Goal: Task Accomplishment & Management: Use online tool/utility

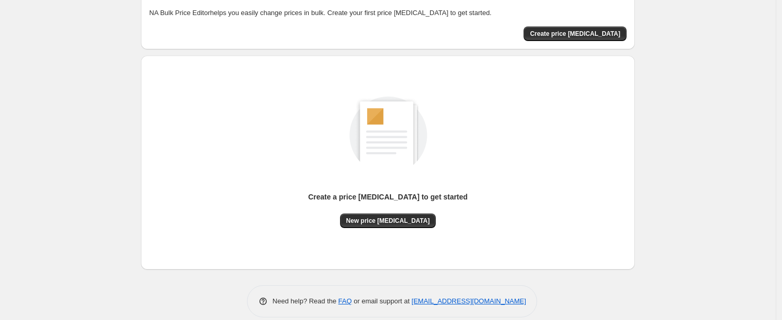
scroll to position [69, 0]
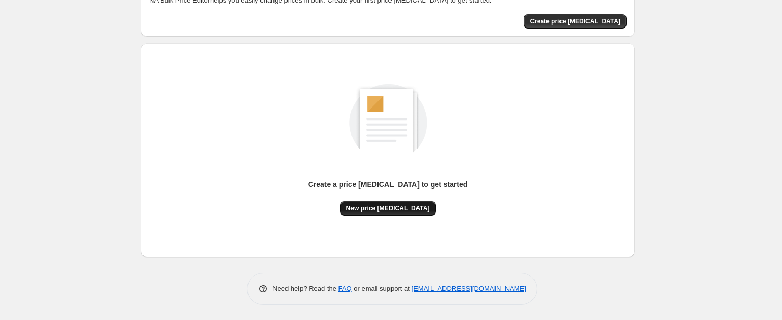
click at [410, 209] on span "New price [MEDICAL_DATA]" at bounding box center [388, 208] width 84 height 8
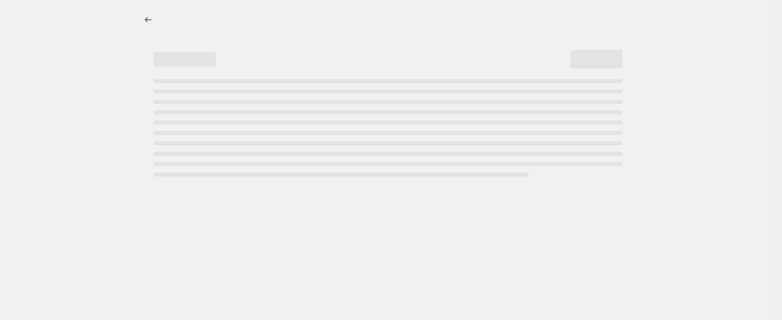
select select "percentage"
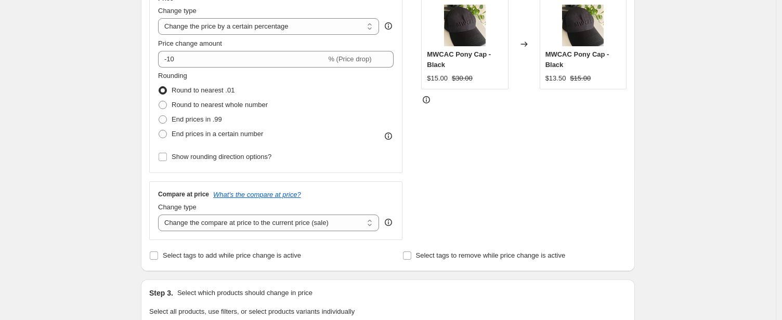
scroll to position [206, 0]
click at [351, 224] on select "Change the compare at price to the current price (sale) Change the compare at p…" at bounding box center [268, 222] width 221 height 17
select select "remove"
click at [161, 214] on select "Change the compare at price to the current price (sale) Change the compare at p…" at bounding box center [268, 222] width 221 height 17
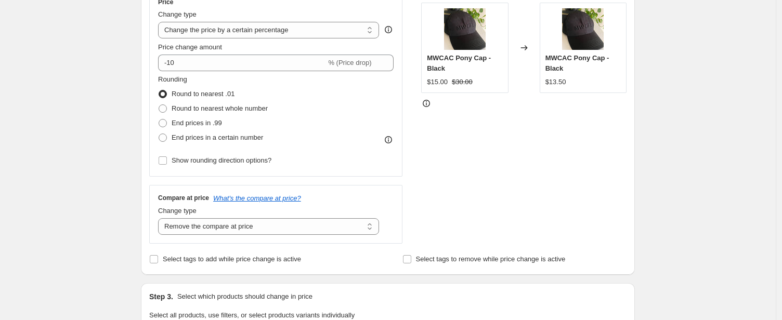
scroll to position [197, 0]
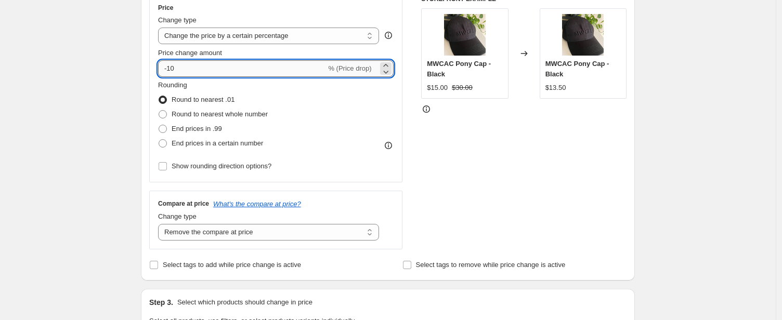
drag, startPoint x: 197, startPoint y: 69, endPoint x: 166, endPoint y: 68, distance: 31.2
click at [166, 68] on input "-10" at bounding box center [242, 68] width 168 height 17
type input "0"
click at [285, 96] on div "Rounding Round to nearest .01 Round to nearest whole number End prices in .99 E…" at bounding box center [276, 115] width 236 height 71
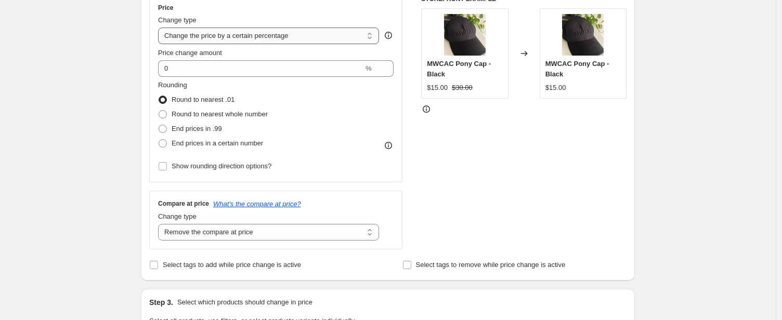
click at [334, 36] on select "Change the price to a certain amount Change the price by a certain amount Chang…" at bounding box center [268, 36] width 221 height 17
select select "ecap"
click at [161, 28] on select "Change the price to a certain amount Change the price by a certain amount Chang…" at bounding box center [268, 36] width 221 height 17
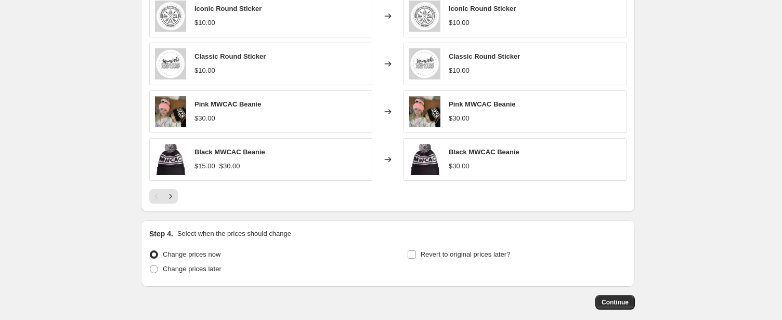
scroll to position [578, 0]
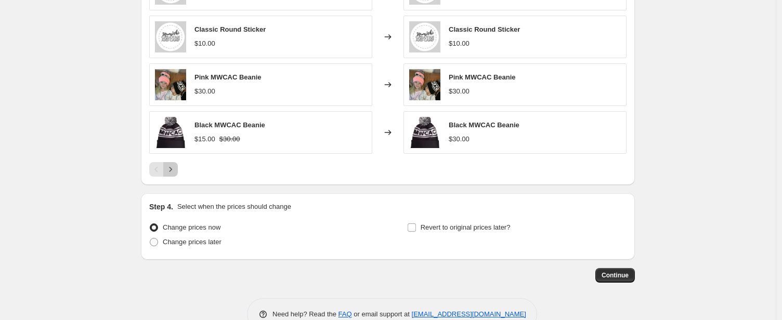
click at [169, 172] on icon "Next" at bounding box center [170, 169] width 10 height 10
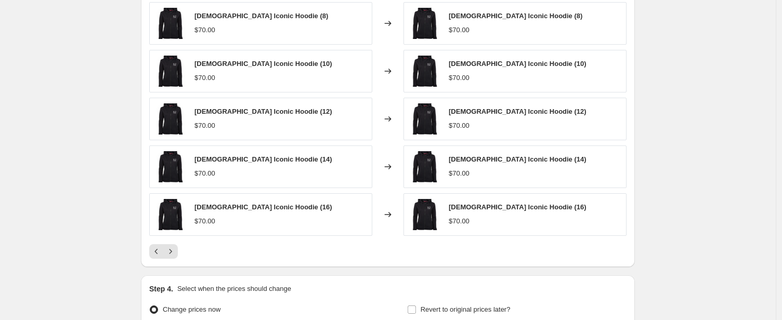
scroll to position [493, 0]
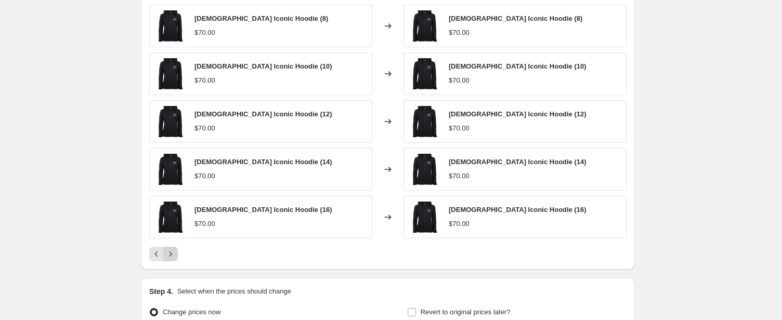
click at [171, 252] on icon "Next" at bounding box center [170, 254] width 10 height 10
click at [175, 258] on icon "Next" at bounding box center [170, 254] width 10 height 10
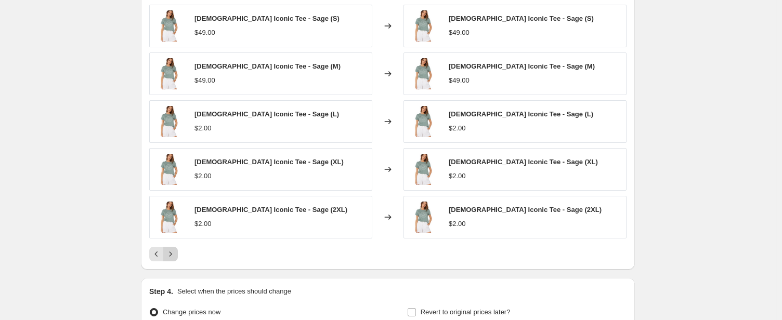
click at [175, 256] on icon "Next" at bounding box center [170, 254] width 10 height 10
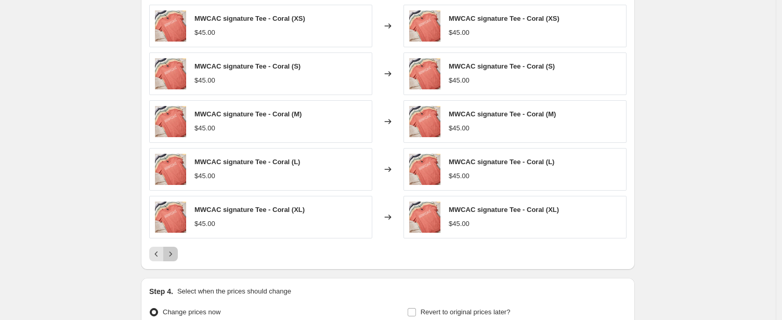
click at [175, 256] on icon "Next" at bounding box center [170, 254] width 10 height 10
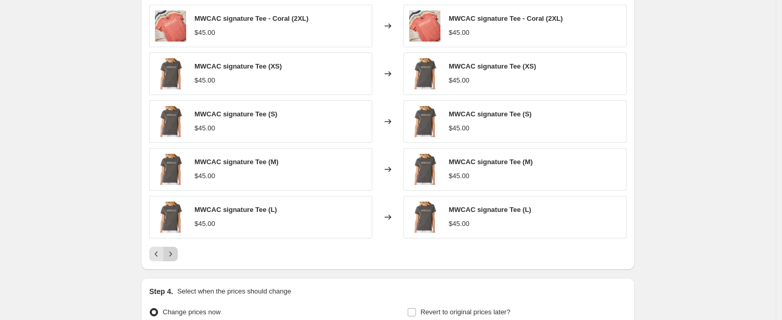
click at [175, 256] on icon "Next" at bounding box center [170, 254] width 10 height 10
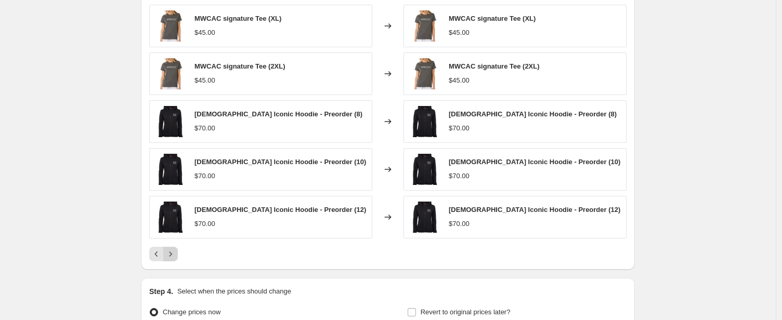
click at [175, 256] on icon "Next" at bounding box center [170, 254] width 10 height 10
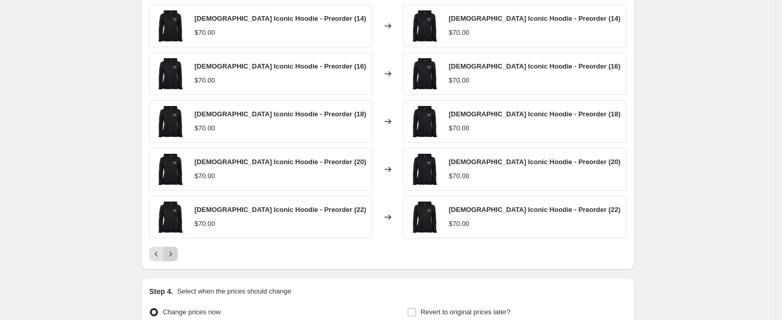
click at [175, 256] on icon "Next" at bounding box center [170, 254] width 10 height 10
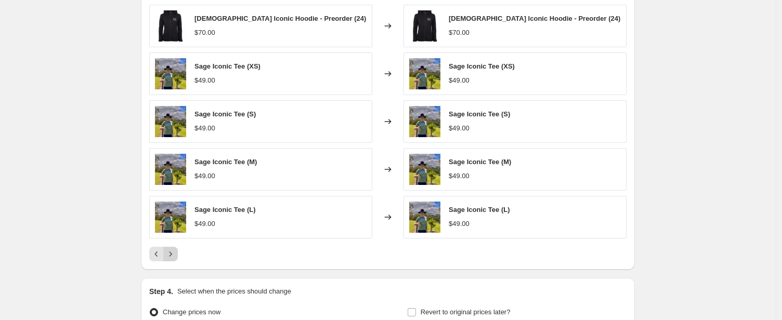
click at [175, 256] on icon "Next" at bounding box center [170, 254] width 10 height 10
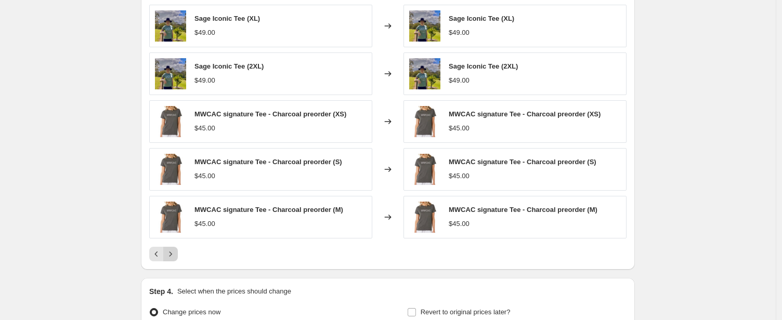
click at [175, 256] on icon "Next" at bounding box center [170, 254] width 10 height 10
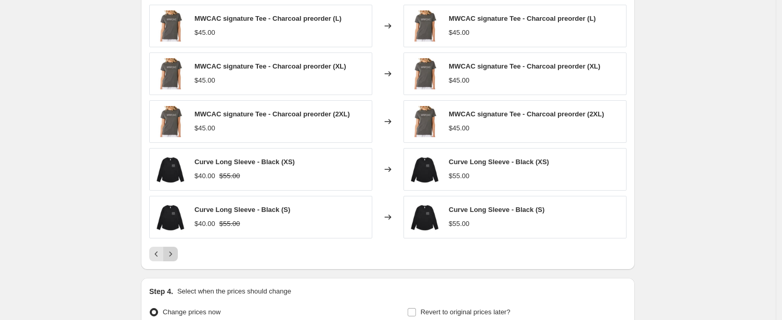
click at [175, 256] on icon "Next" at bounding box center [170, 254] width 10 height 10
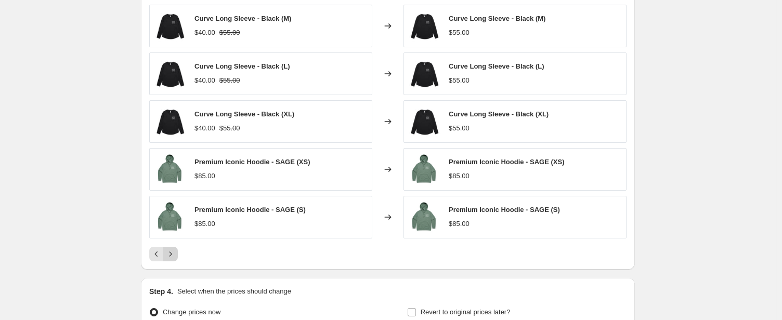
click at [175, 256] on icon "Next" at bounding box center [170, 254] width 10 height 10
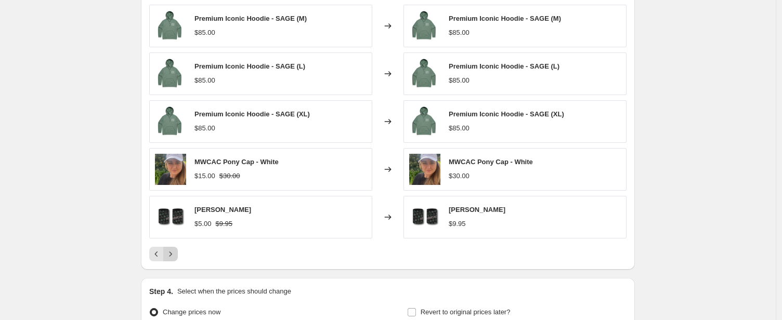
click at [175, 256] on icon "Next" at bounding box center [170, 254] width 10 height 10
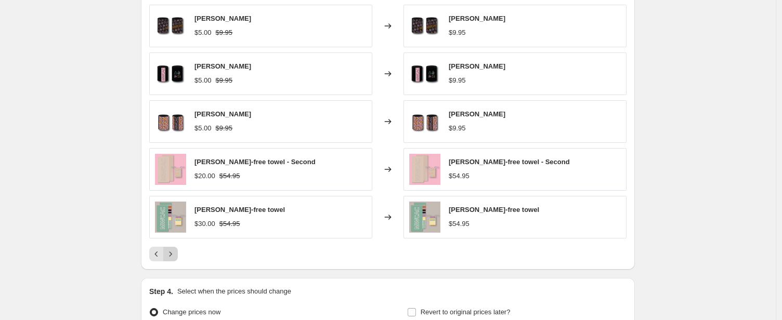
click at [175, 256] on icon "Next" at bounding box center [170, 254] width 10 height 10
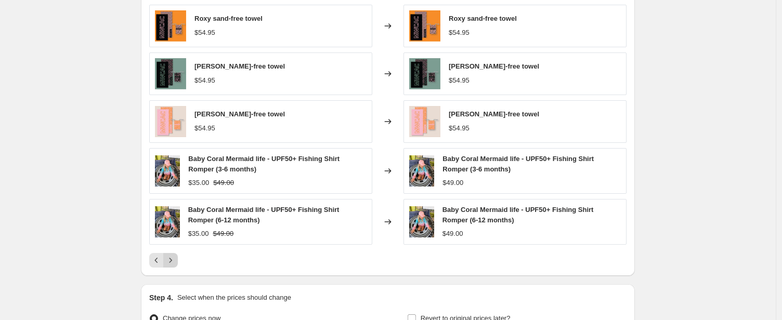
click at [172, 262] on icon "Next" at bounding box center [171, 261] width 3 height 5
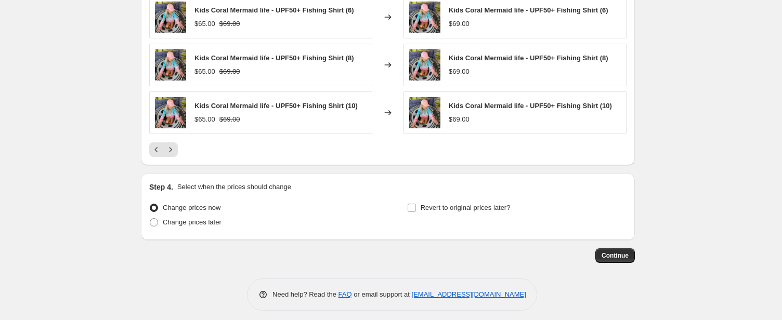
scroll to position [609, 0]
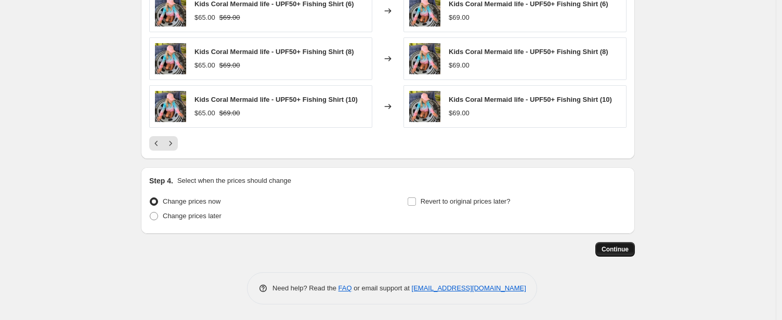
click at [624, 250] on span "Continue" at bounding box center [615, 250] width 27 height 8
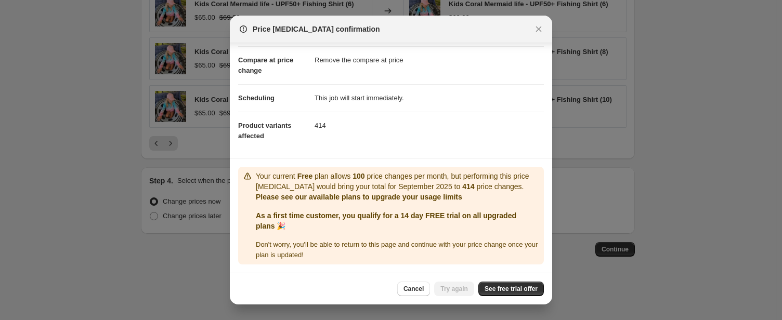
scroll to position [53, 0]
click at [511, 289] on span "See free trial offer" at bounding box center [511, 289] width 53 height 8
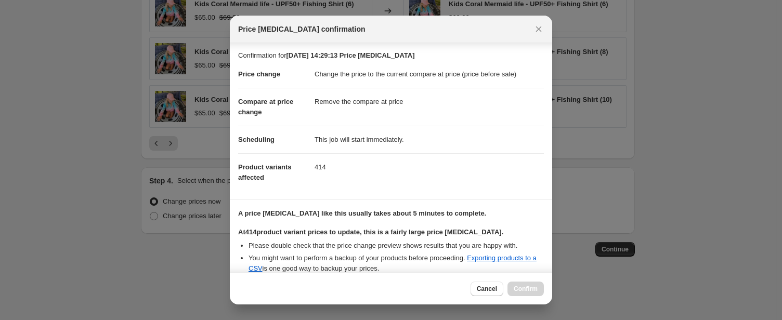
scroll to position [0, 0]
click at [537, 29] on icon "Close" at bounding box center [539, 29] width 10 height 10
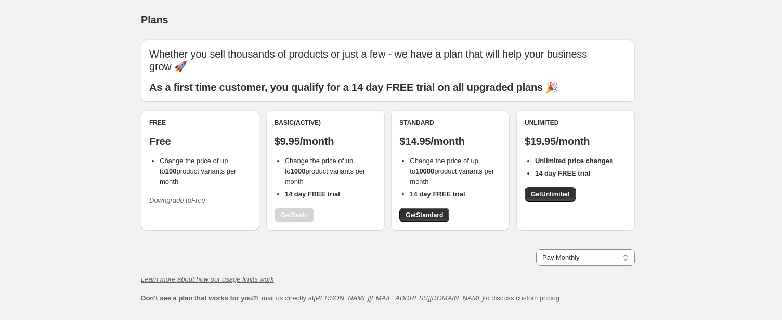
click at [194, 157] on span "Change the price of up to 100 product variants per month" at bounding box center [198, 171] width 76 height 29
click at [156, 135] on p "Free" at bounding box center [200, 141] width 102 height 12
click at [205, 197] on icon "Downgrade to Free" at bounding box center [177, 201] width 56 height 8
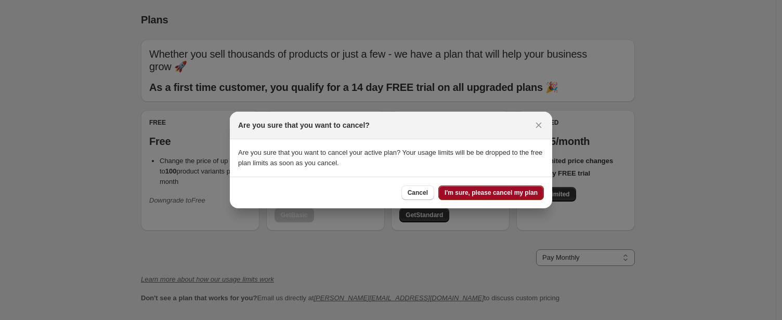
click at [504, 193] on span "I'm sure, please cancel my plan" at bounding box center [491, 193] width 93 height 8
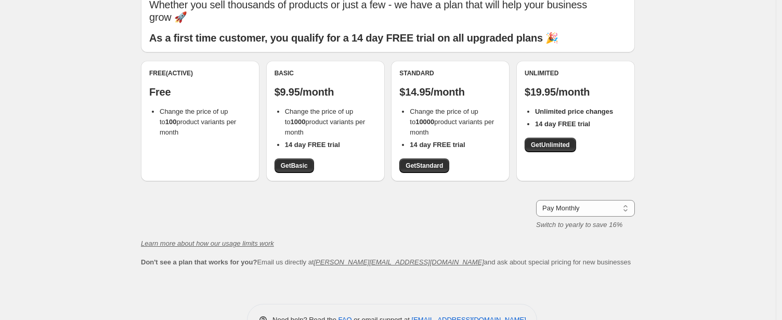
scroll to position [69, 0]
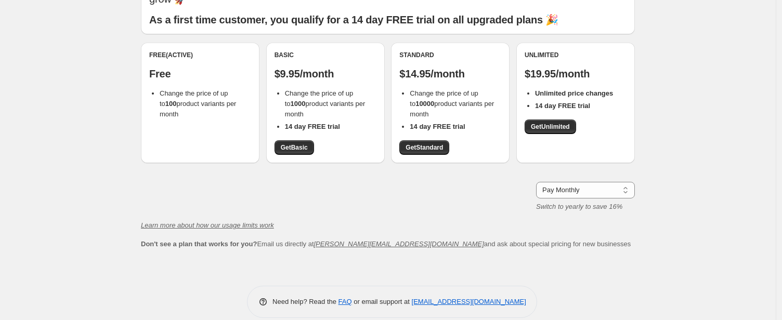
scroll to position [69, 0]
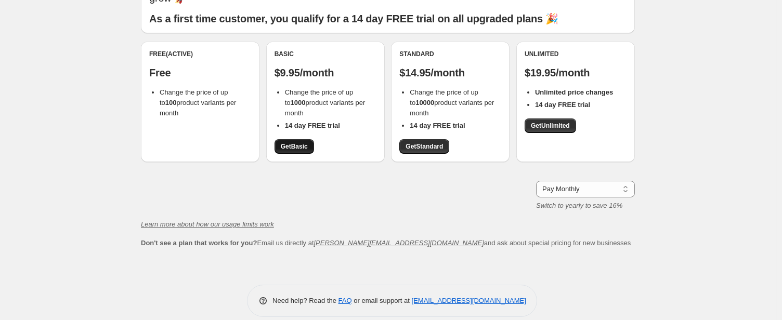
click at [292, 143] on span "Get Basic" at bounding box center [294, 147] width 27 height 8
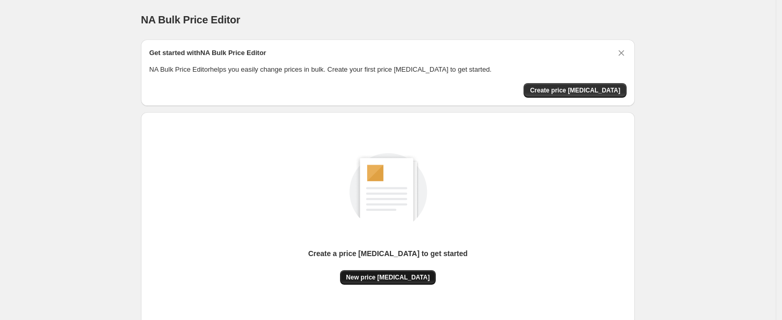
click at [396, 277] on span "New price [MEDICAL_DATA]" at bounding box center [388, 278] width 84 height 8
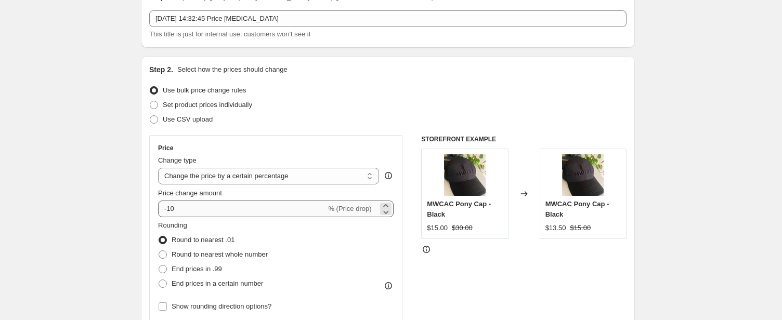
scroll to position [59, 0]
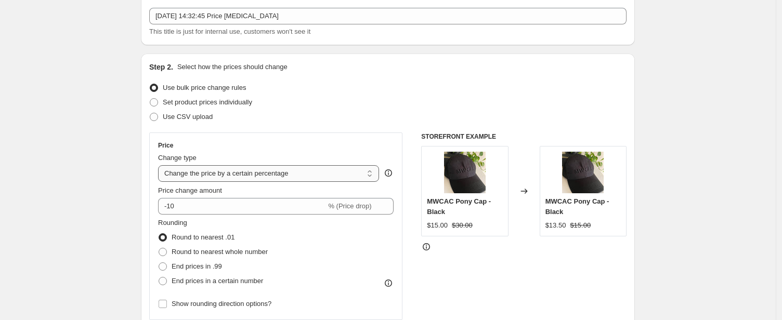
click at [349, 177] on select "Change the price to a certain amount Change the price by a certain amount Chang…" at bounding box center [268, 173] width 221 height 17
select select "ecap"
click at [161, 165] on select "Change the price to a certain amount Change the price by a certain amount Chang…" at bounding box center [268, 173] width 221 height 17
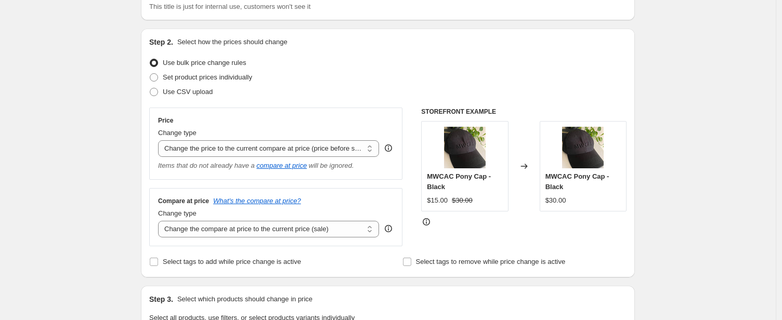
scroll to position [84, 0]
click at [372, 225] on select "Change the compare at price to the current price (sale) Change the compare at p…" at bounding box center [268, 229] width 221 height 17
click at [161, 221] on select "Change the compare at price to the current price (sale) Change the compare at p…" at bounding box center [268, 229] width 221 height 17
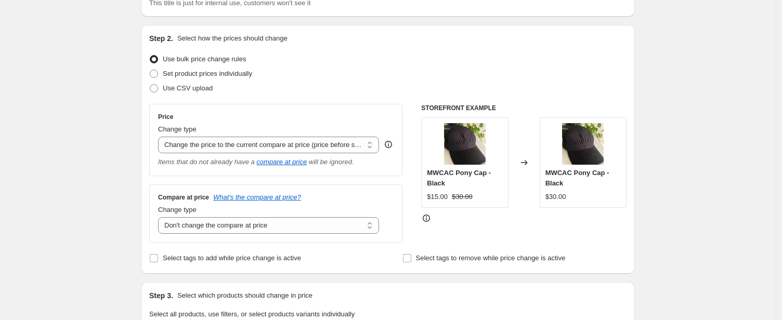
scroll to position [88, 0]
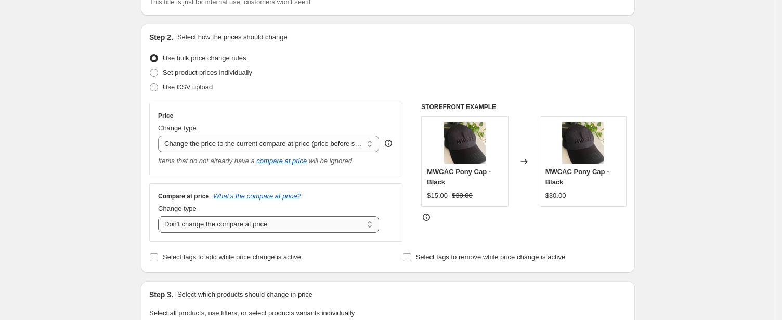
click at [360, 223] on select "Change the compare at price to the current price (sale) Change the compare at p…" at bounding box center [268, 224] width 221 height 17
select select "remove"
click at [161, 216] on select "Change the compare at price to the current price (sale) Change the compare at p…" at bounding box center [268, 224] width 221 height 17
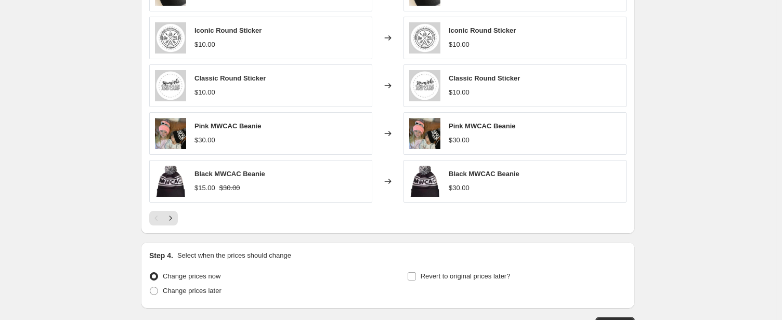
scroll to position [529, 0]
click at [172, 216] on icon "Next" at bounding box center [170, 218] width 10 height 10
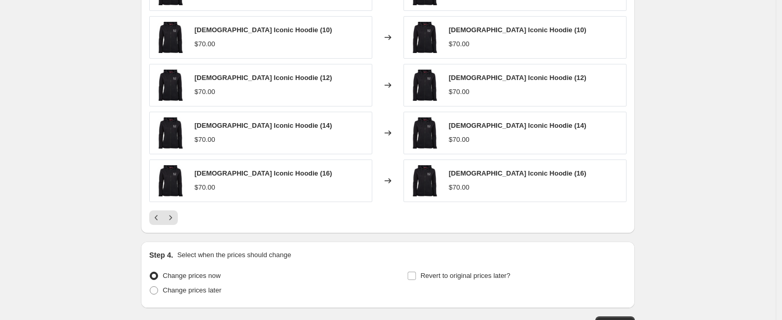
click at [149, 219] on div "PRICE CHANGE PREVIEW Over 250 product variants would be affected by this price …" at bounding box center [388, 82] width 494 height 301
click at [155, 219] on icon "Previous" at bounding box center [156, 218] width 10 height 10
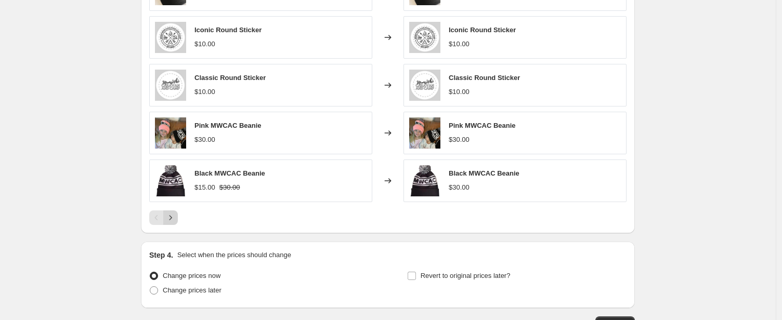
click at [176, 219] on icon "Next" at bounding box center [170, 218] width 10 height 10
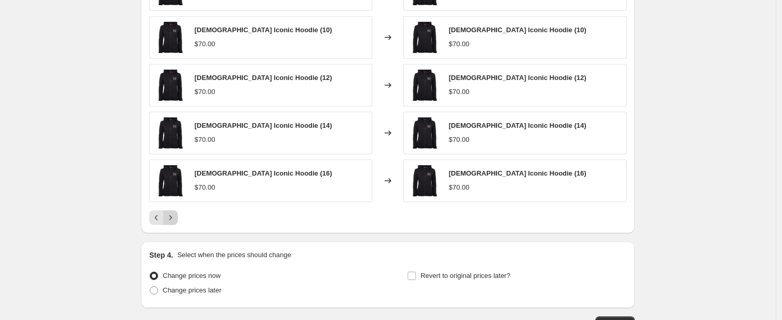
click at [176, 219] on icon "Next" at bounding box center [170, 218] width 10 height 10
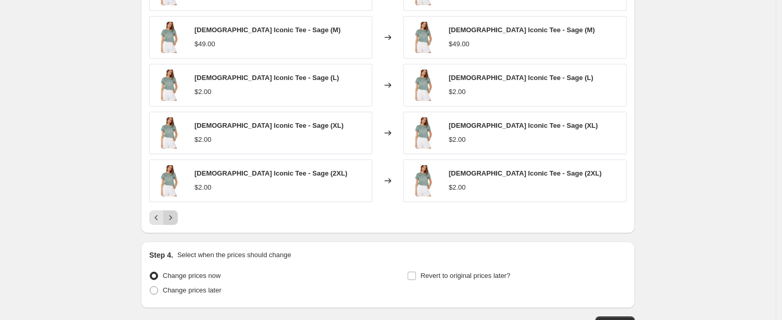
click at [176, 219] on icon "Next" at bounding box center [170, 218] width 10 height 10
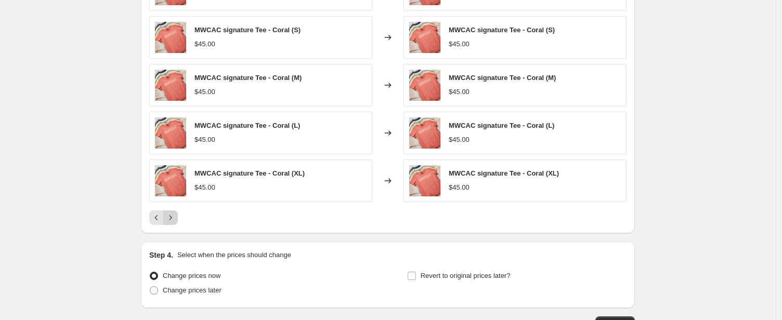
click at [176, 219] on icon "Next" at bounding box center [170, 218] width 10 height 10
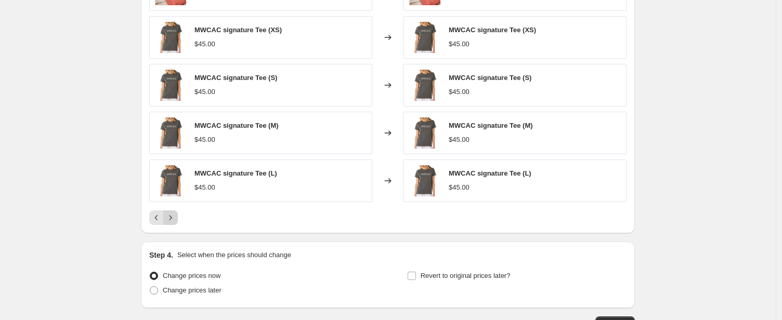
click at [176, 219] on icon "Next" at bounding box center [170, 218] width 10 height 10
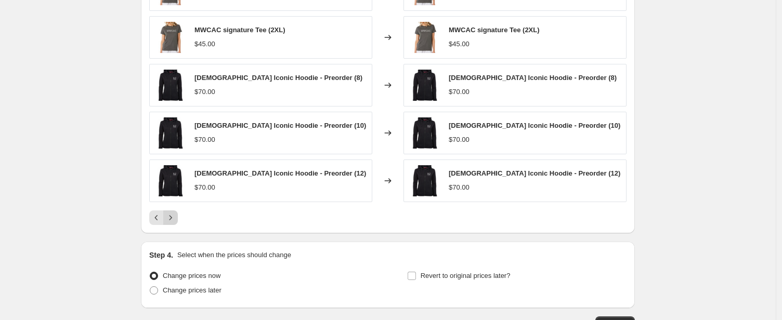
click at [176, 219] on icon "Next" at bounding box center [170, 218] width 10 height 10
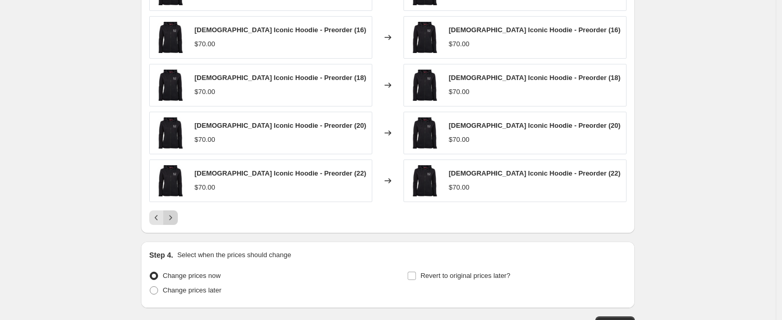
click at [176, 219] on icon "Next" at bounding box center [170, 218] width 10 height 10
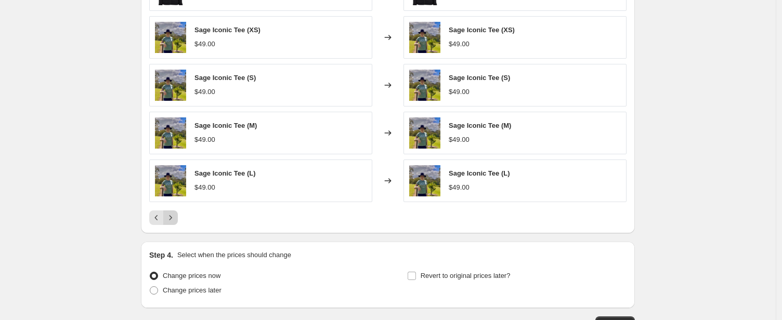
click at [176, 219] on icon "Next" at bounding box center [170, 218] width 10 height 10
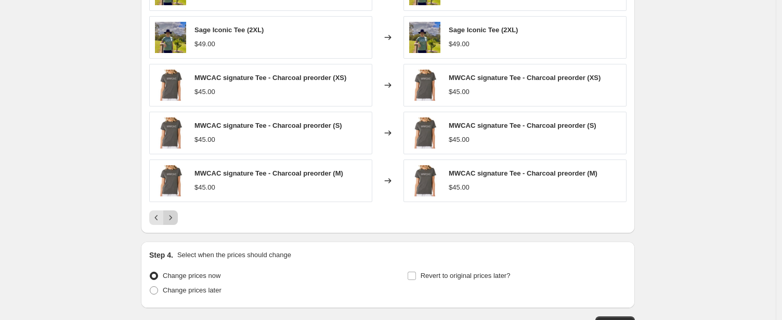
click at [176, 219] on icon "Next" at bounding box center [170, 218] width 10 height 10
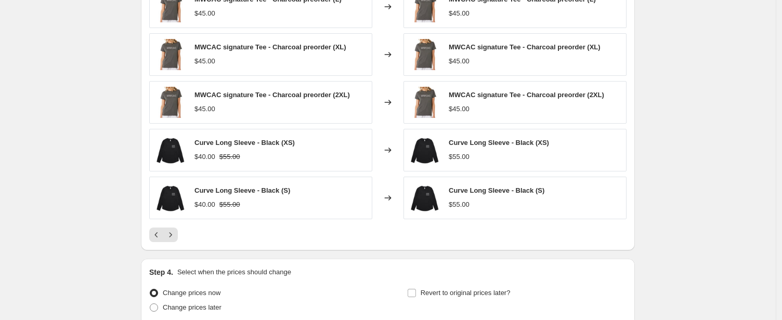
scroll to position [604, 0]
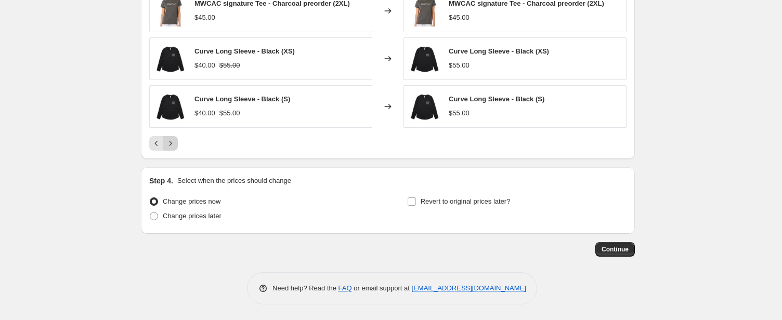
click at [174, 148] on icon "Next" at bounding box center [170, 143] width 10 height 10
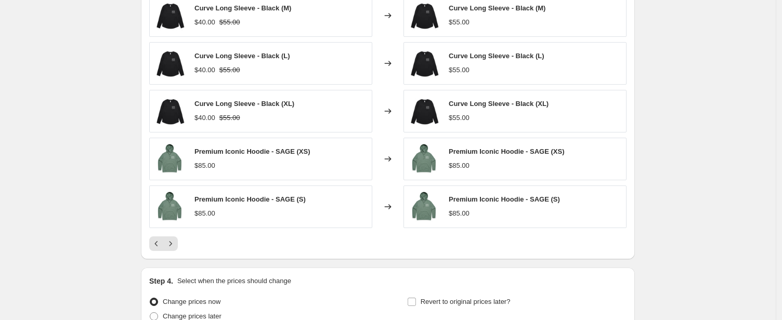
scroll to position [493, 0]
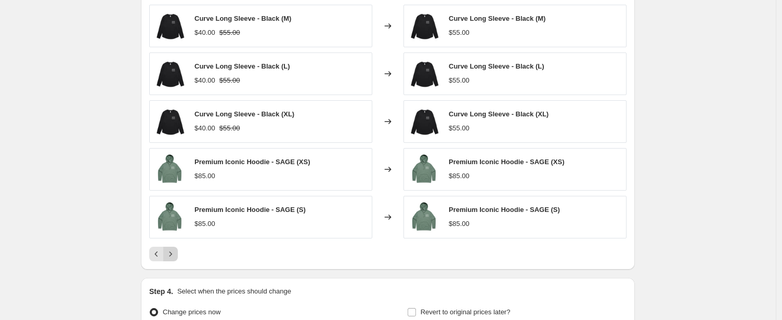
click at [172, 256] on icon "Next" at bounding box center [171, 254] width 3 height 5
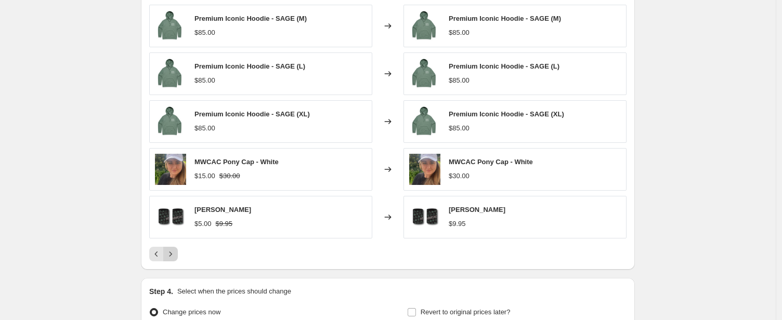
click at [172, 255] on icon "Next" at bounding box center [171, 254] width 3 height 5
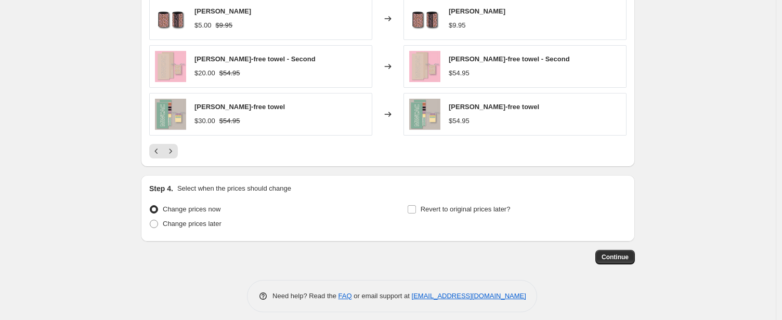
scroll to position [604, 0]
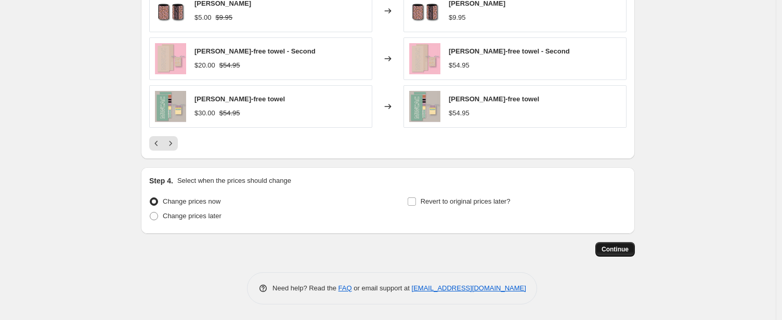
click at [616, 252] on span "Continue" at bounding box center [615, 250] width 27 height 8
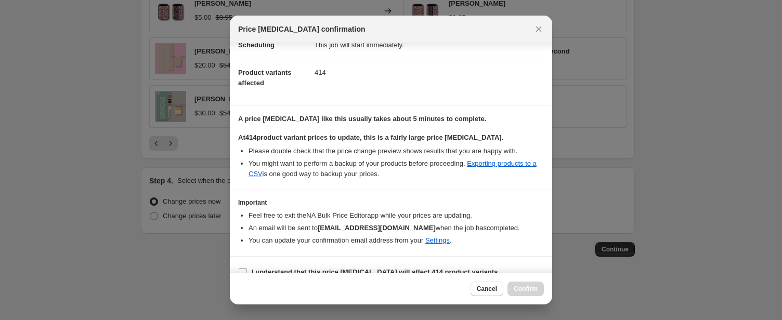
scroll to position [111, 0]
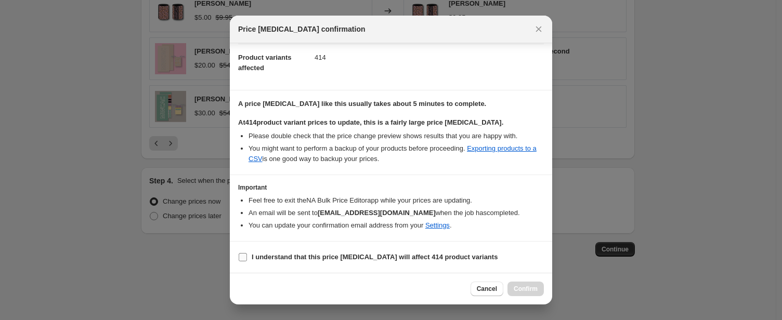
click at [242, 259] on input "I understand that this price [MEDICAL_DATA] will affect 414 product variants" at bounding box center [243, 257] width 8 height 8
checkbox input "true"
click at [535, 289] on span "Confirm" at bounding box center [526, 289] width 24 height 8
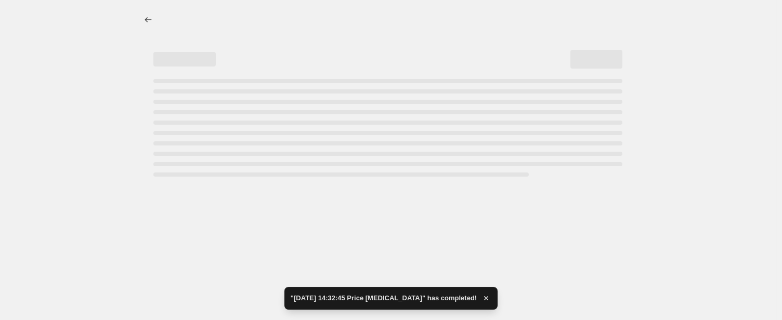
select select "ecap"
select select "remove"
